Goal: Task Accomplishment & Management: Use online tool/utility

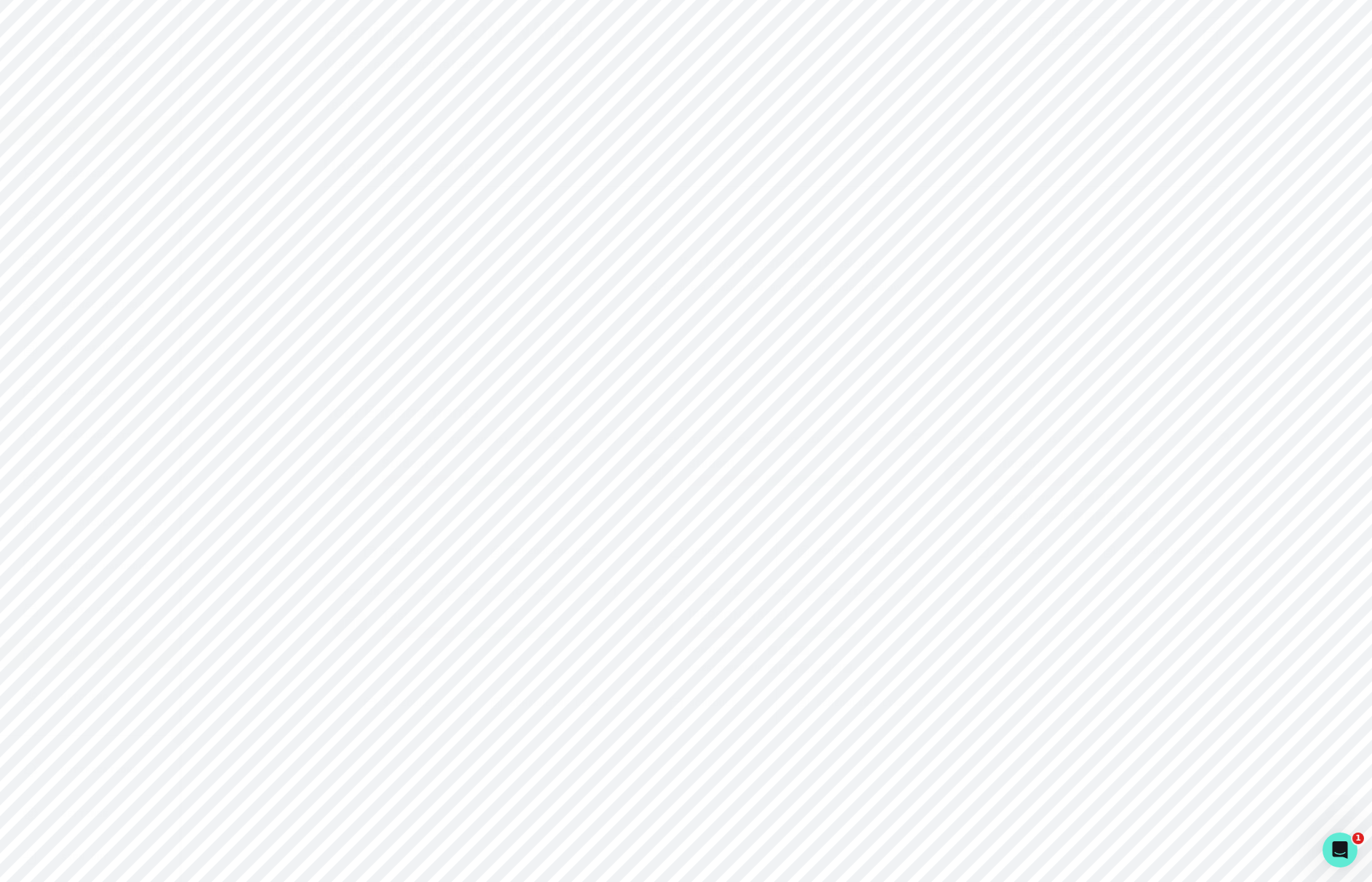
click at [143, 656] on div "Admin Data" at bounding box center [100, 654] width 157 height 18
click at [618, 156] on input "Search user by name or email" at bounding box center [777, 150] width 1143 height 36
paste input "[EMAIL_ADDRESS][DOMAIN_NAME]"
type input "[EMAIL_ADDRESS][DOMAIN_NAME]"
click at [294, 341] on button "Impersonate" at bounding box center [276, 341] width 116 height 31
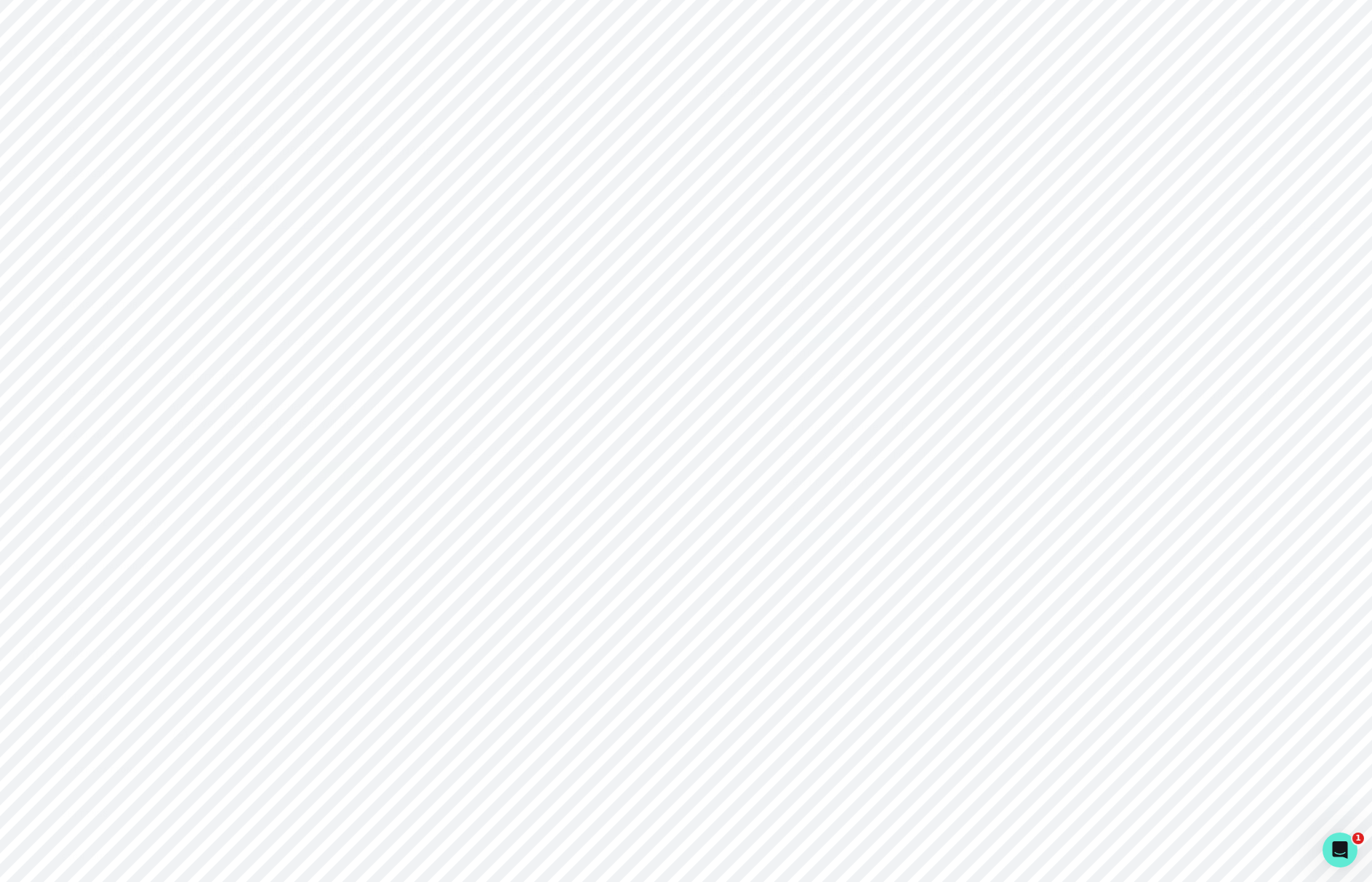
click at [357, 465] on button "Impersonate" at bounding box center [334, 476] width 95 height 29
